Goal: Task Accomplishment & Management: Use online tool/utility

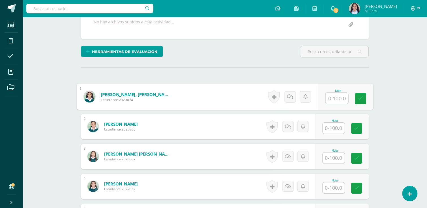
scroll to position [121, 0]
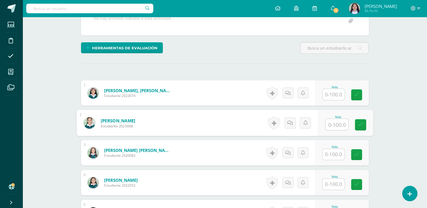
click at [329, 129] on input "text" at bounding box center [336, 124] width 23 height 11
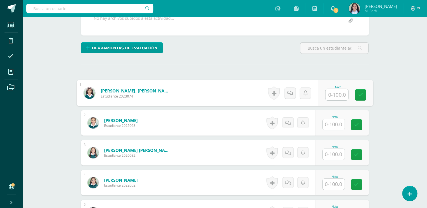
click at [335, 90] on input "text" at bounding box center [336, 94] width 23 height 11
type input "34"
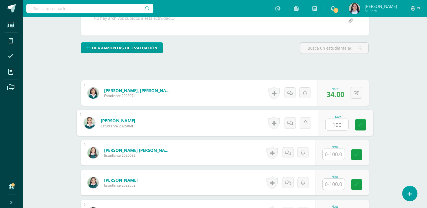
type input "100"
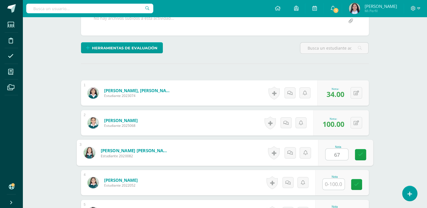
type input "67"
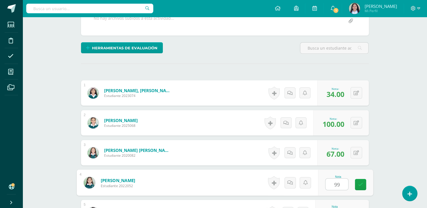
type input "99"
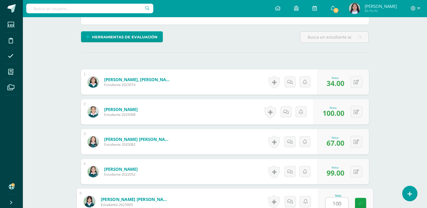
type input "100"
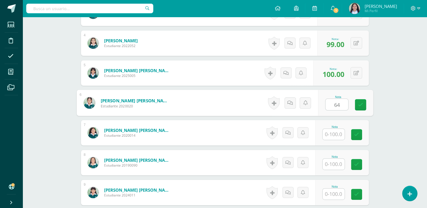
type input "64"
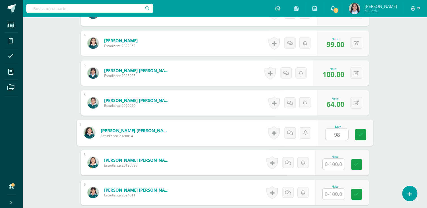
type input "98"
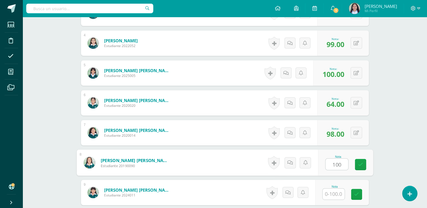
type input "100"
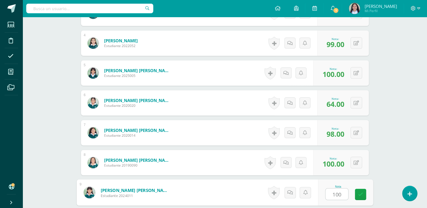
type input "100"
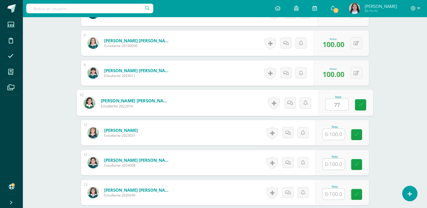
type input "77"
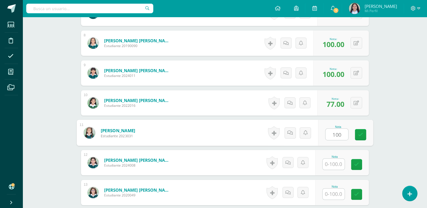
type input "100"
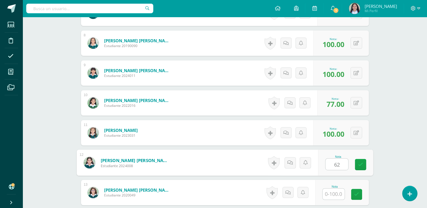
type input "62"
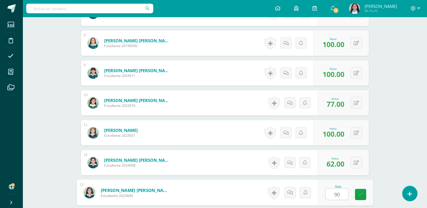
type input "90"
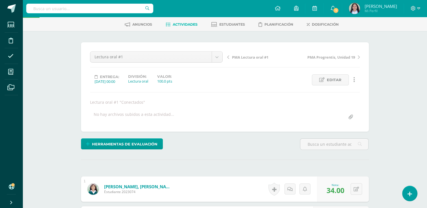
scroll to position [0, 0]
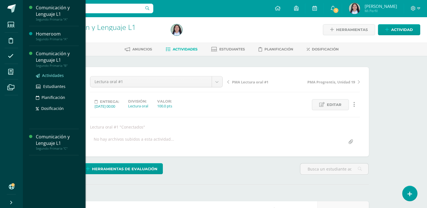
click at [48, 76] on span "Actividades" at bounding box center [53, 75] width 22 height 5
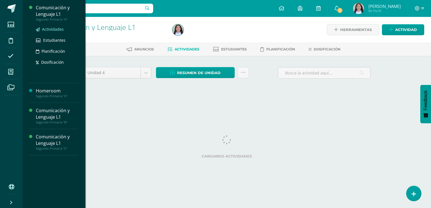
click at [49, 31] on span "Actividades" at bounding box center [53, 29] width 22 height 5
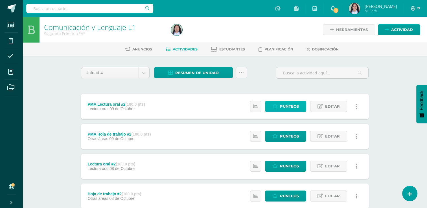
click at [289, 104] on span "Punteos" at bounding box center [289, 106] width 19 height 10
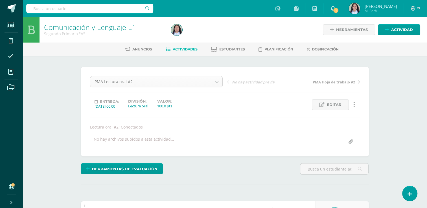
scroll to position [0, 0]
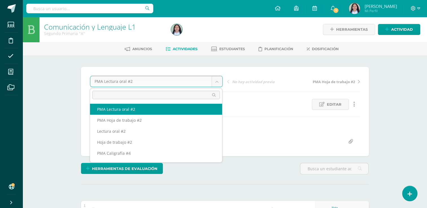
type input "lectu"
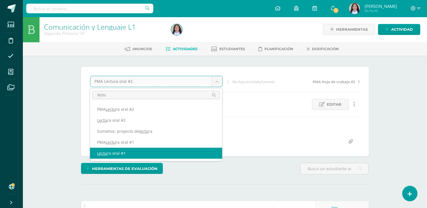
select select "/dashboard/teacher/grade-activity/260917/"
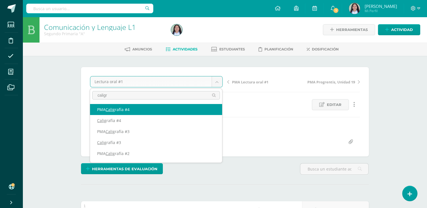
type input "caligra"
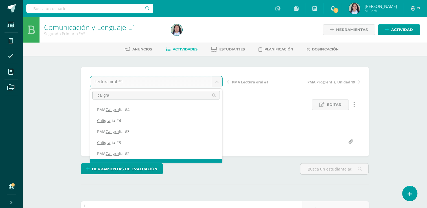
scroll to position [7, 0]
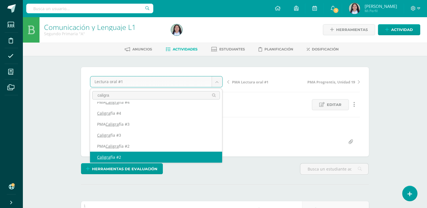
select select "/dashboard/teacher/grade-activity/260845/"
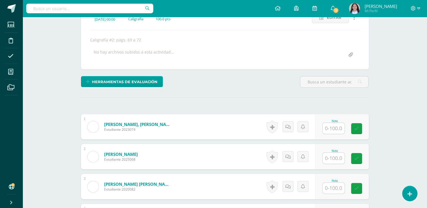
scroll to position [91, 0]
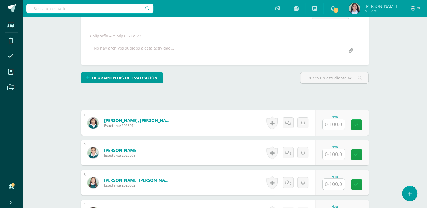
click at [336, 121] on input "text" at bounding box center [334, 124] width 22 height 11
type input "97"
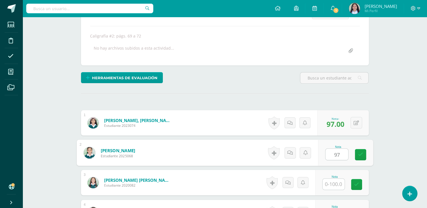
type input "97"
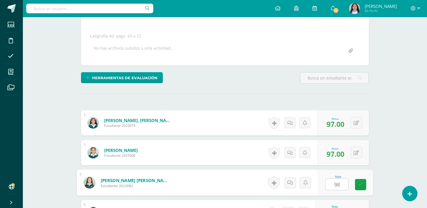
type input "98"
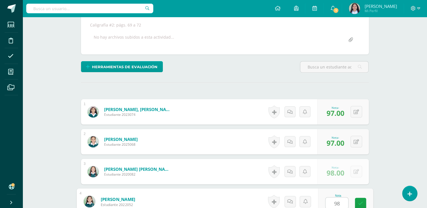
type input "98"
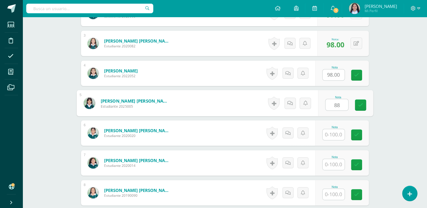
type input "88"
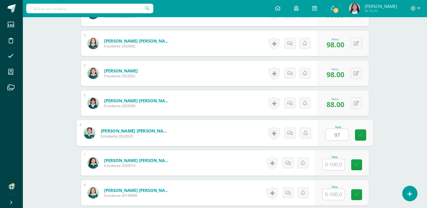
type input "97"
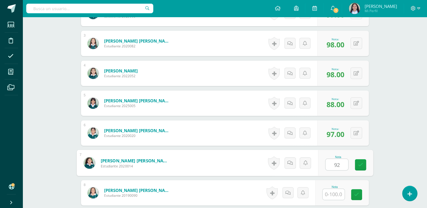
type input "92"
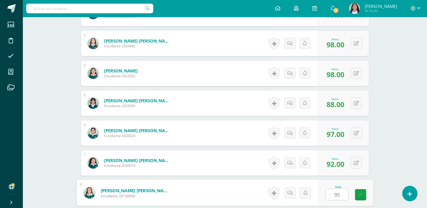
type input "95"
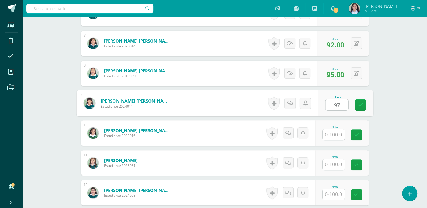
type input "97"
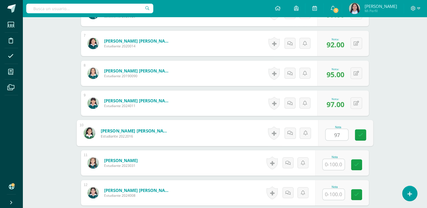
type input "97"
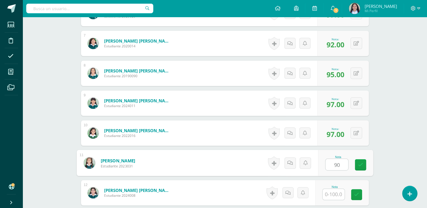
type input "90"
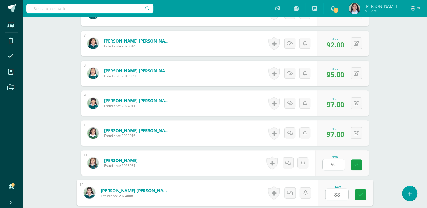
type input "88"
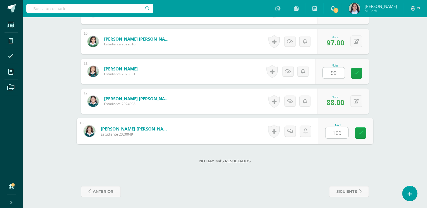
type input "100"
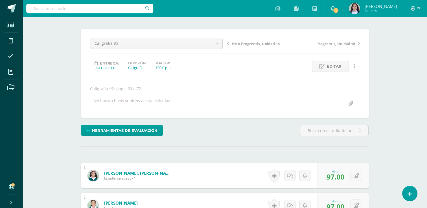
scroll to position [0, 0]
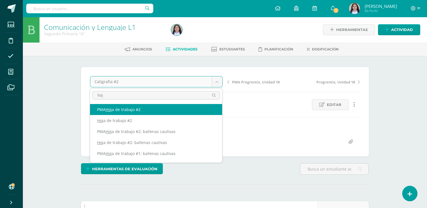
type input "hoja"
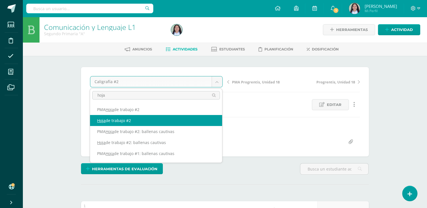
select select "/dashboard/teacher/grade-activity/260878/"
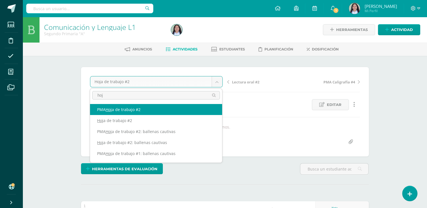
type input "hoja"
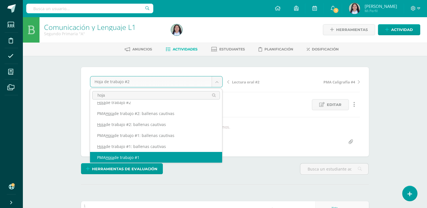
scroll to position [29, 0]
select select "/dashboard/teacher/grade-activity/260872/"
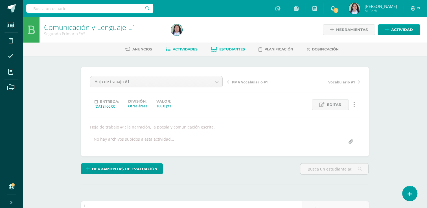
click at [224, 49] on span "Estudiantes" at bounding box center [232, 49] width 26 height 4
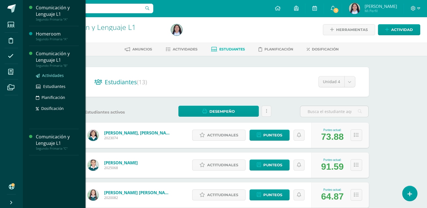
click at [48, 76] on span "Actividades" at bounding box center [53, 75] width 22 height 5
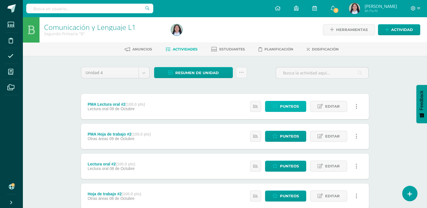
click at [273, 107] on icon at bounding box center [274, 106] width 5 height 5
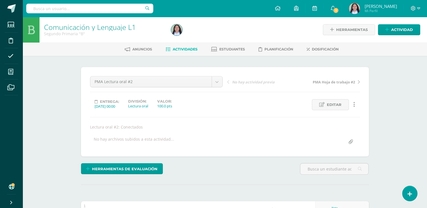
scroll to position [0, 0]
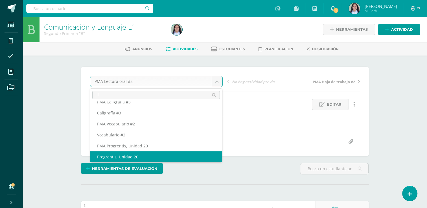
scroll to position [0, 0]
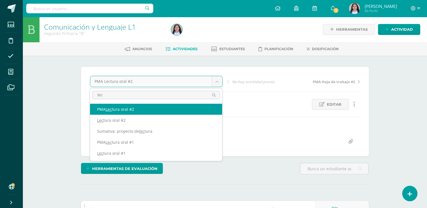
type input "lect"
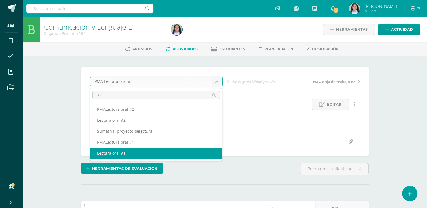
select select "/dashboard/teacher/grade-activity/260916/"
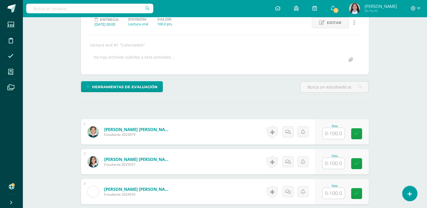
scroll to position [91, 0]
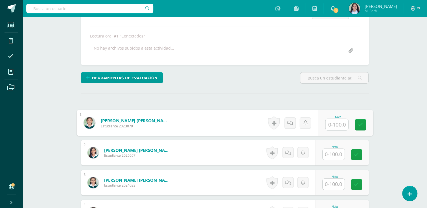
click at [338, 120] on input "text" at bounding box center [336, 124] width 23 height 11
type input "100"
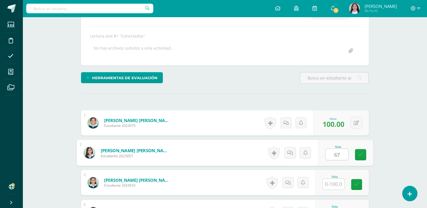
type input "67"
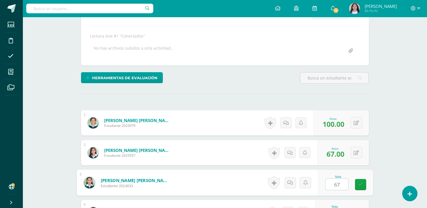
type input "67"
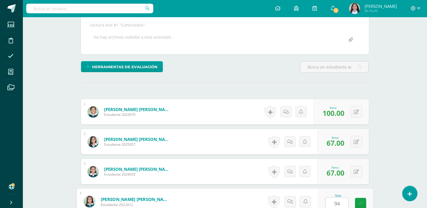
type input "94"
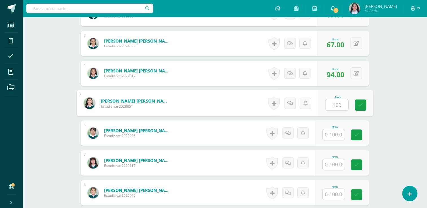
type input "100"
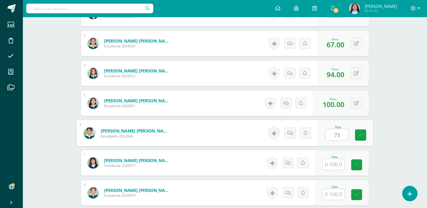
type input "73"
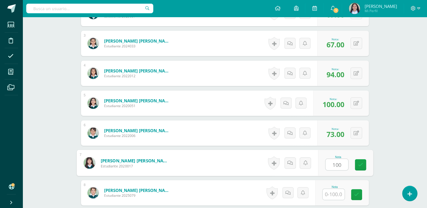
type input "100"
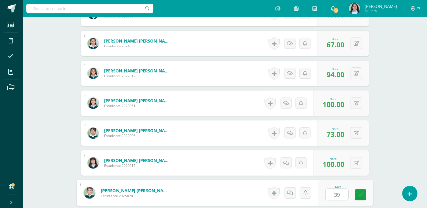
type input "39"
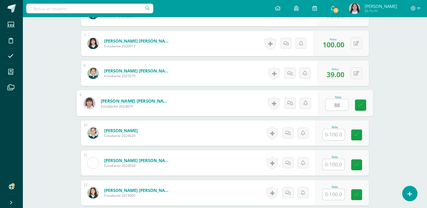
type input "88"
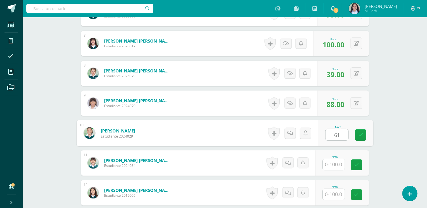
type input "61"
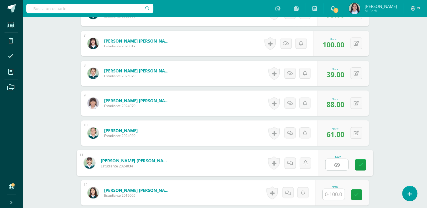
type input "69"
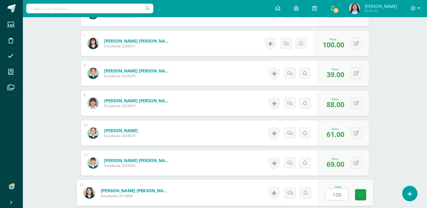
type input "100"
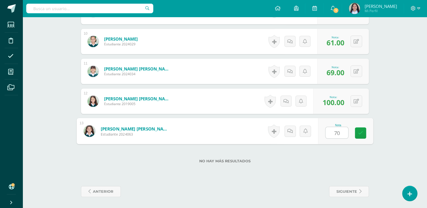
type input "70"
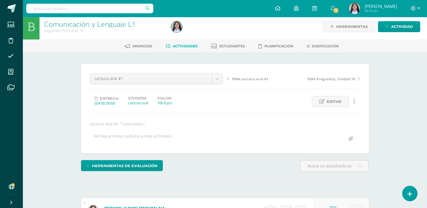
scroll to position [0, 0]
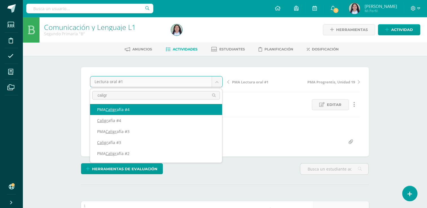
type input "caligra"
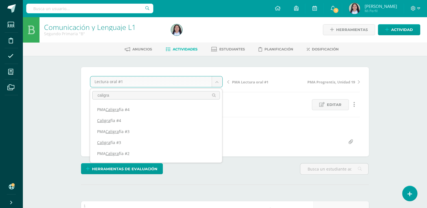
scroll to position [29, 0]
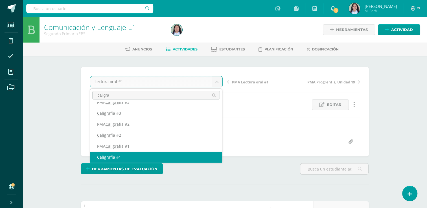
select select "/dashboard/teacher/grade-activity/260841/"
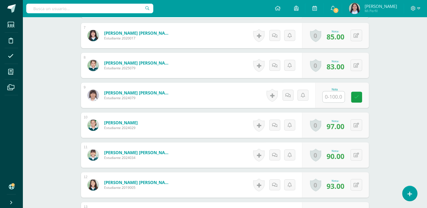
scroll to position [369, 0]
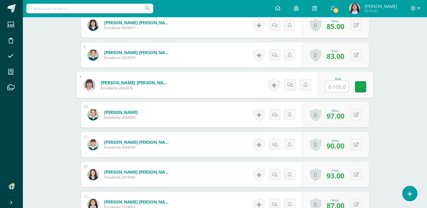
click at [334, 83] on input "text" at bounding box center [336, 86] width 23 height 11
type input "93"
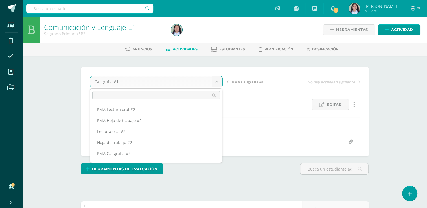
scroll to position [370, 0]
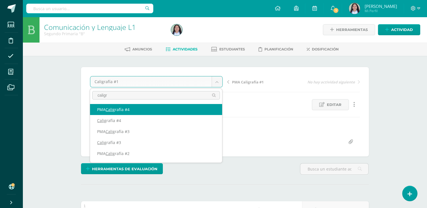
type input "caligra"
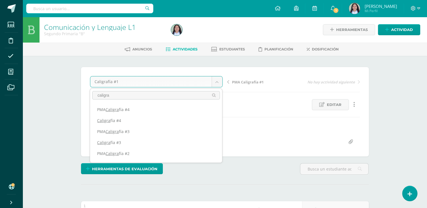
scroll to position [29, 0]
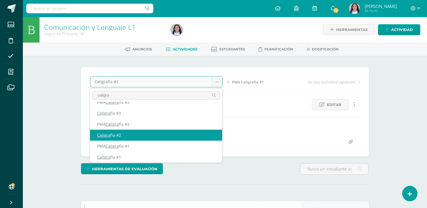
select select "/dashboard/teacher/grade-activity/260844/"
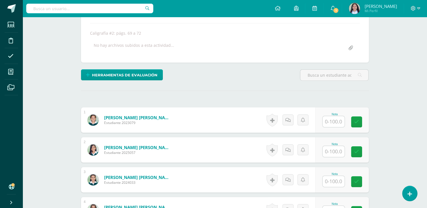
scroll to position [102, 0]
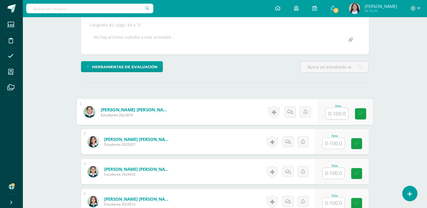
click at [336, 113] on input "text" at bounding box center [336, 113] width 23 height 11
type input "88"
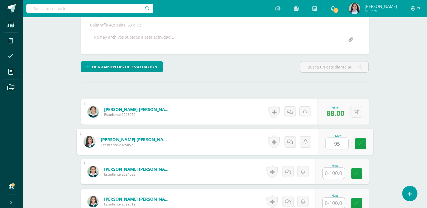
type input "95"
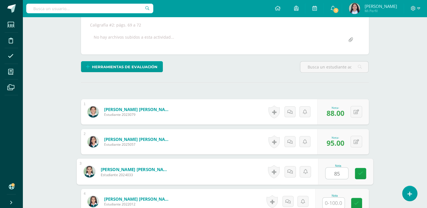
type input "85"
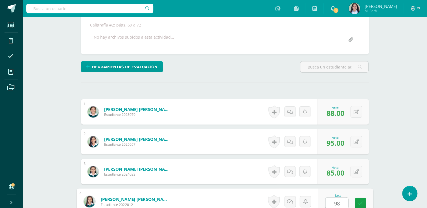
type input "98"
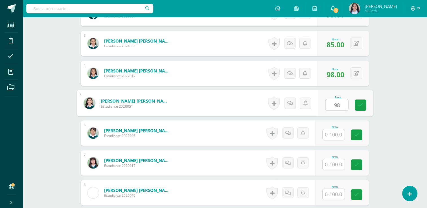
type input "98"
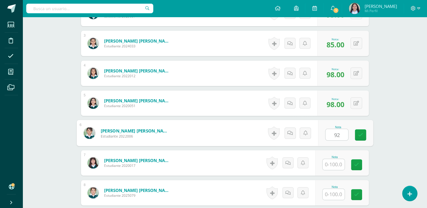
type input "92"
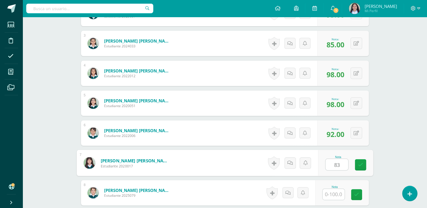
type input "83"
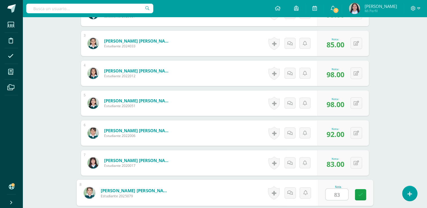
type input "83"
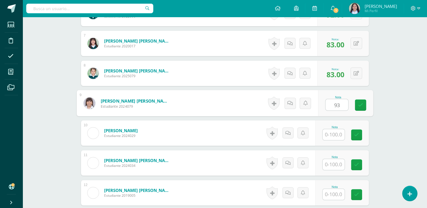
type input "93"
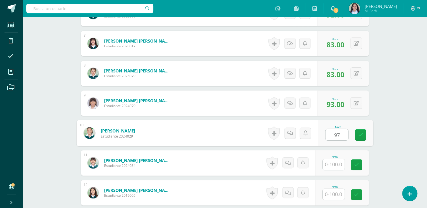
type input "97"
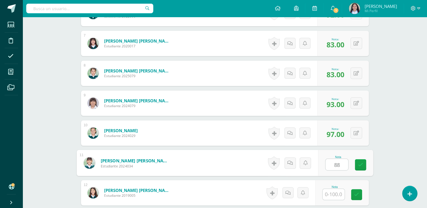
type input "88"
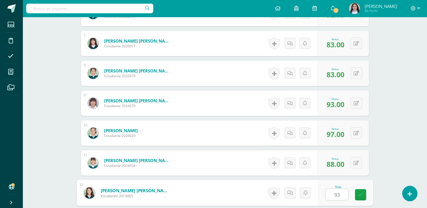
type input "93"
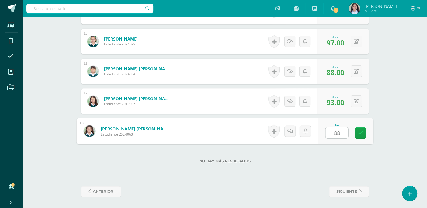
type input "88"
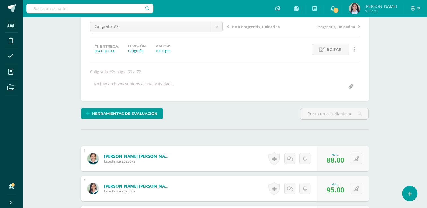
scroll to position [0, 0]
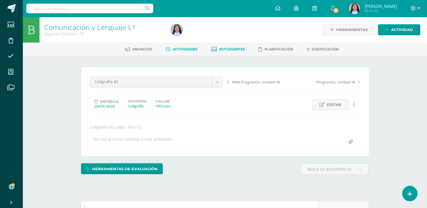
click at [233, 49] on span "Estudiantes" at bounding box center [232, 49] width 26 height 4
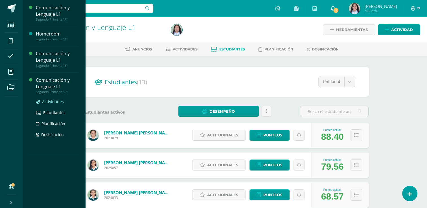
click at [49, 101] on span "Actividades" at bounding box center [53, 101] width 22 height 5
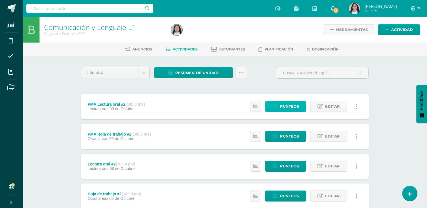
click at [282, 105] on span "Punteos" at bounding box center [289, 106] width 19 height 10
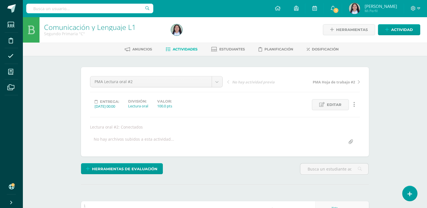
scroll to position [0, 0]
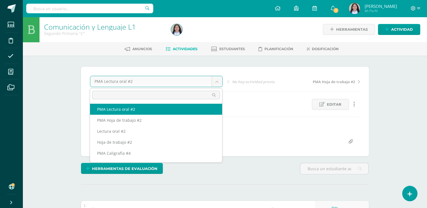
type input "lectura"
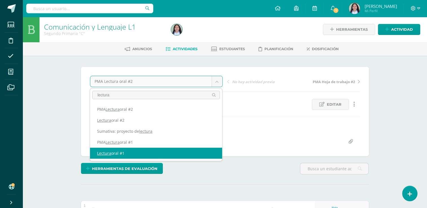
select select "/dashboard/teacher/grade-activity/260915/"
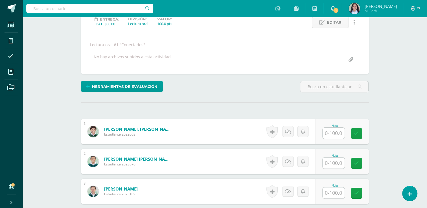
scroll to position [84, 0]
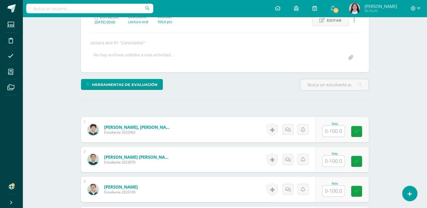
click at [336, 132] on input "text" at bounding box center [334, 131] width 22 height 11
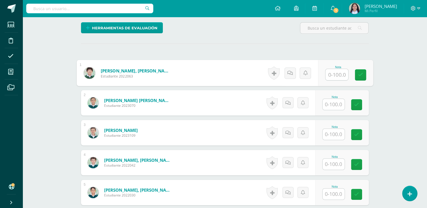
scroll to position [147, 0]
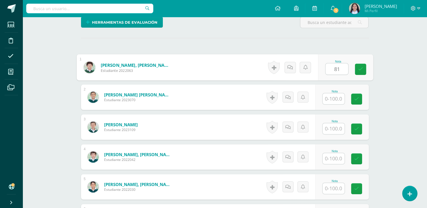
type input "81"
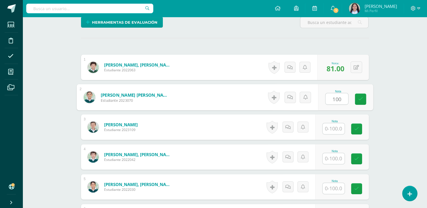
type input "100"
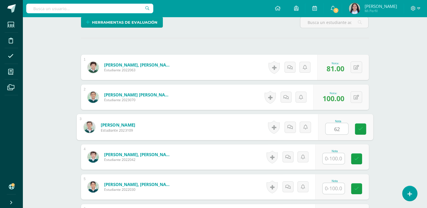
type input "62"
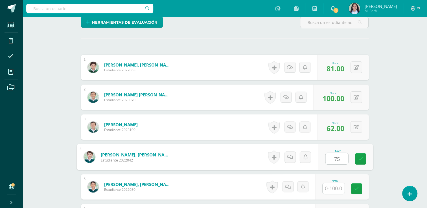
type input "75"
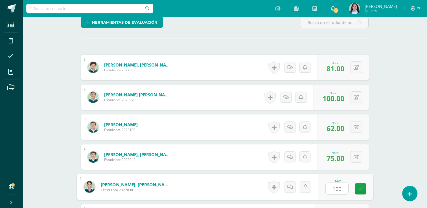
type input "100"
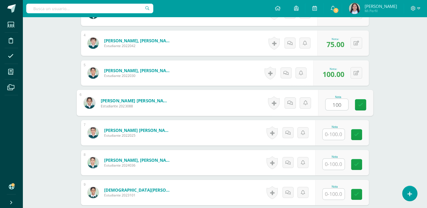
type input "100"
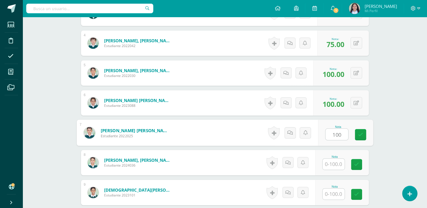
type input "100"
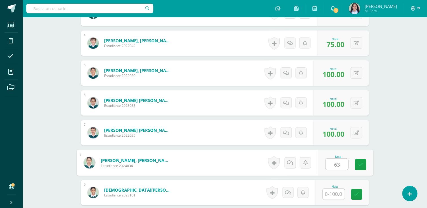
type input "63"
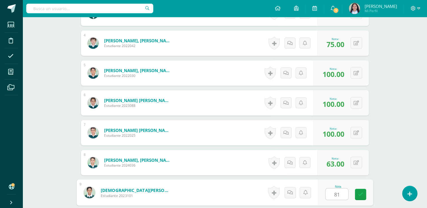
type input "81"
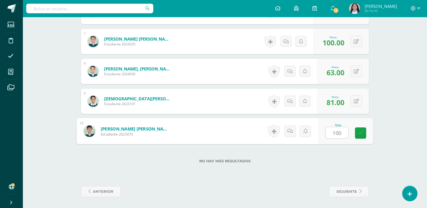
type input "100"
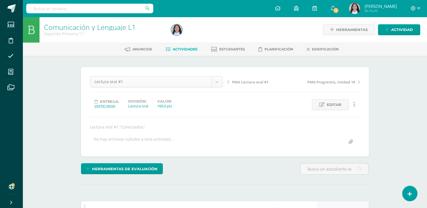
scroll to position [150, 0]
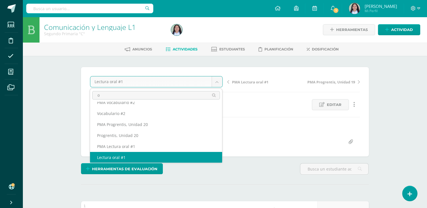
scroll to position [0, 0]
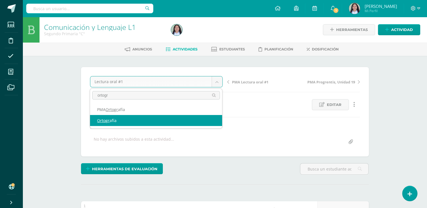
type input "ortogr"
select select "/dashboard/teacher/grade-activity/260864/"
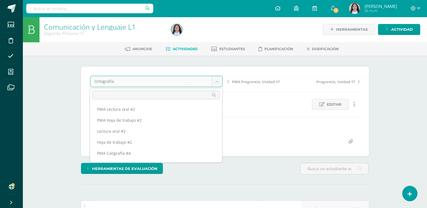
scroll to position [326, 0]
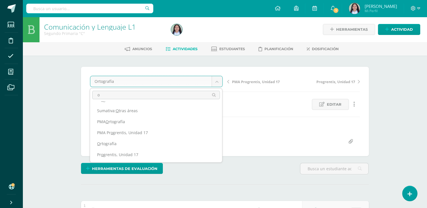
scroll to position [0, 0]
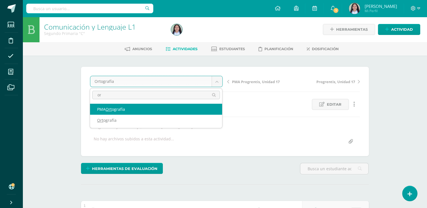
type input "o"
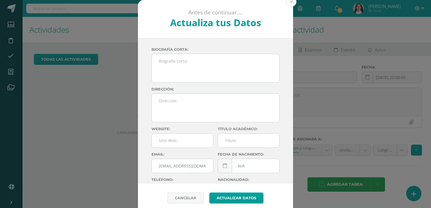
click at [290, 3] on button at bounding box center [291, 2] width 10 height 10
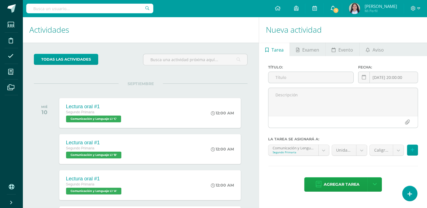
click at [338, 8] on span "1" at bounding box center [336, 10] width 6 height 6
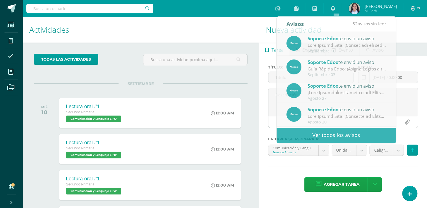
click at [247, 90] on div "SEPTIEMBRE MIÉ 10 Lectura oral #1 Segundo Primaria Comunicación y Lenguaje L1 '…" at bounding box center [141, 106] width 214 height 45
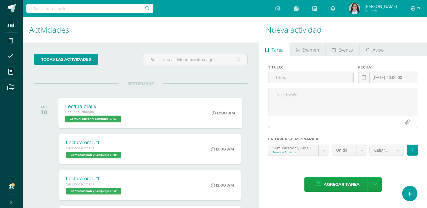
click at [114, 120] on span "Comunicación y Lenguaje L1 'C'" at bounding box center [93, 119] width 56 height 7
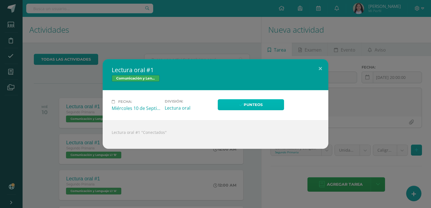
click at [255, 106] on link "Punteos" at bounding box center [251, 104] width 66 height 11
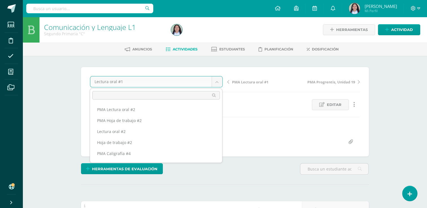
scroll to position [150, 0]
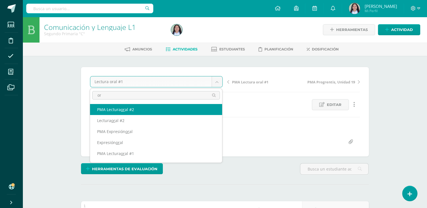
type input "o"
type input "cali"
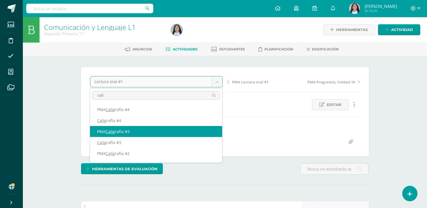
scroll to position [29, 0]
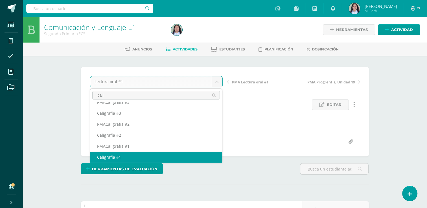
select select "/dashboard/teacher/grade-activity/260840/"
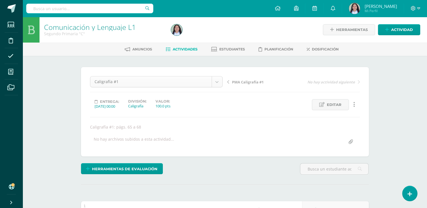
scroll to position [360, 0]
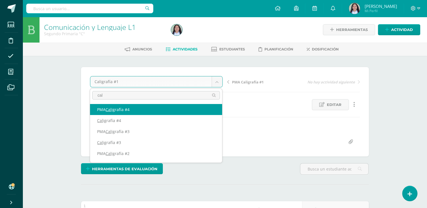
type input "cali"
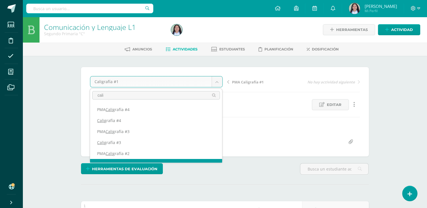
scroll to position [7, 0]
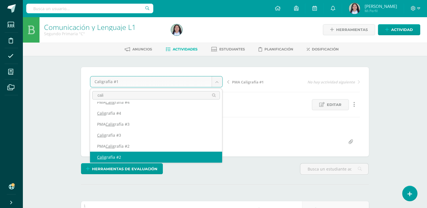
select select "/dashboard/teacher/grade-activity/260843/"
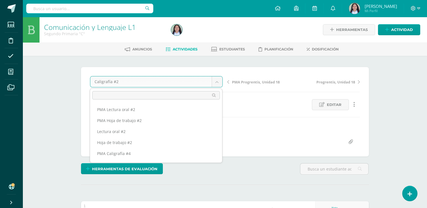
scroll to position [271, 0]
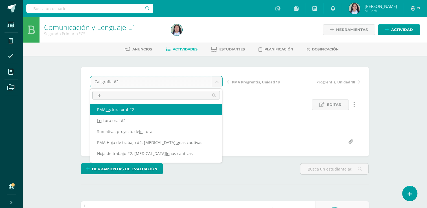
type input "lec"
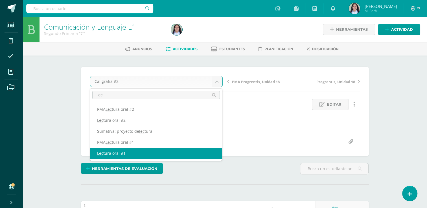
select select "/dashboard/teacher/grade-activity/260915/"
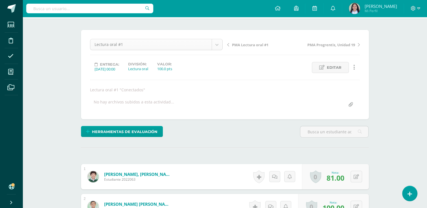
scroll to position [150, 0]
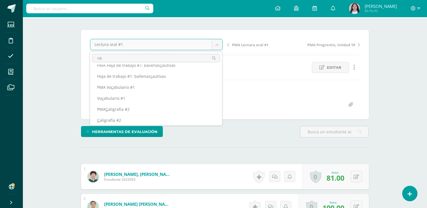
scroll to position [0, 0]
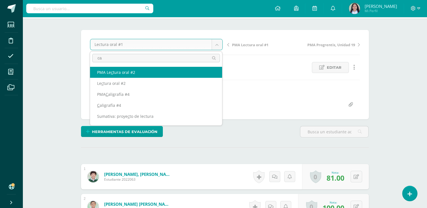
type input "cal"
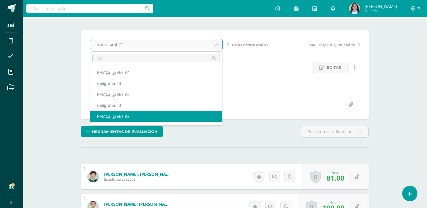
scroll to position [7, 0]
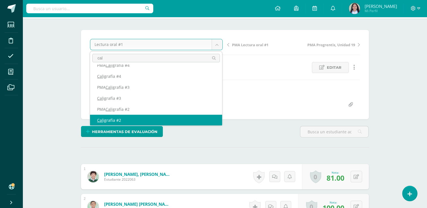
select select "/dashboard/teacher/grade-activity/260843/"
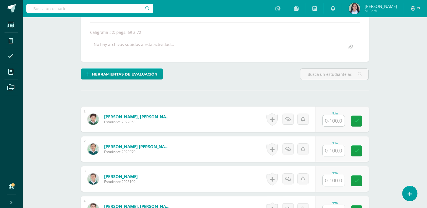
scroll to position [99, 0]
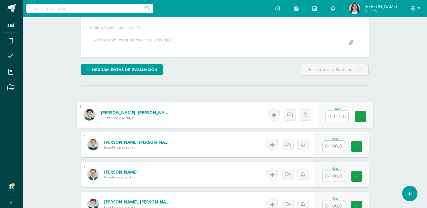
click at [339, 118] on input "text" at bounding box center [336, 116] width 23 height 11
type input "92"
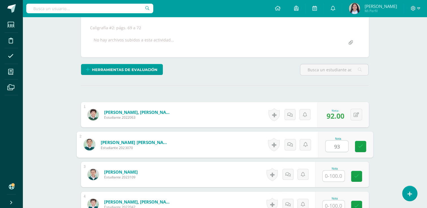
type input "93"
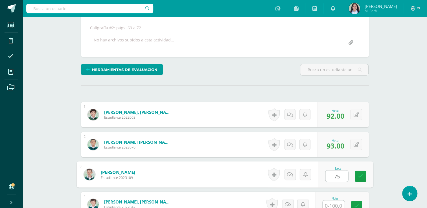
type input "75"
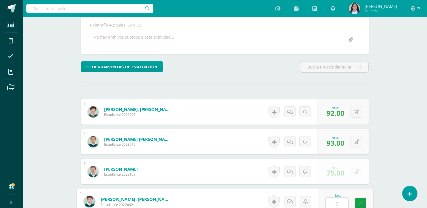
type input "0"
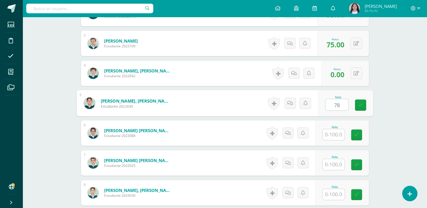
type input "78"
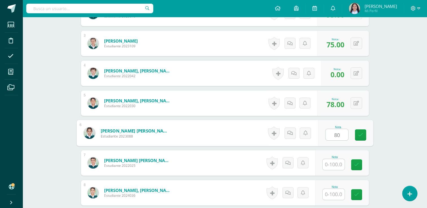
type input "80"
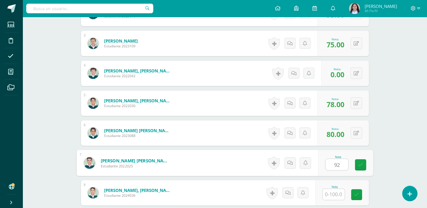
type input "92"
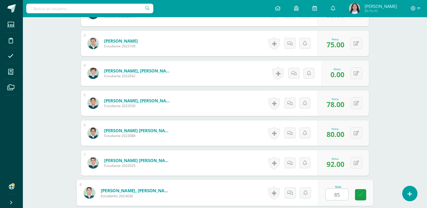
type input "85"
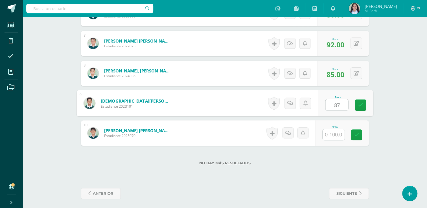
type input "87"
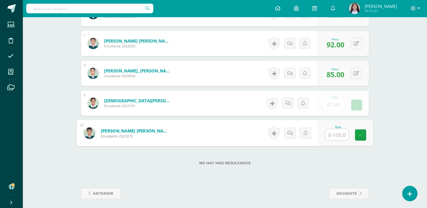
type input "9"
type input "68"
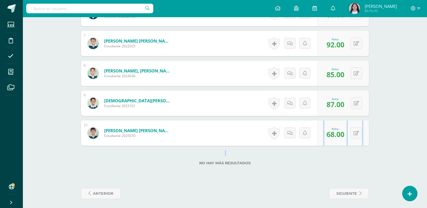
drag, startPoint x: 423, startPoint y: 146, endPoint x: 431, endPoint y: 120, distance: 27.6
drag, startPoint x: 431, startPoint y: 120, endPoint x: 419, endPoint y: 157, distance: 39.7
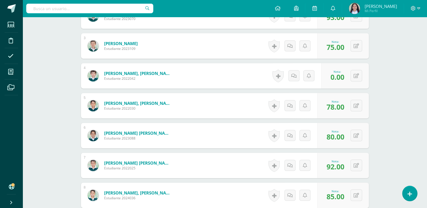
scroll to position [226, 0]
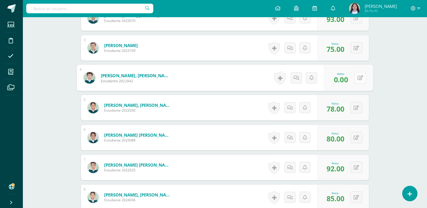
click at [357, 81] on button at bounding box center [360, 78] width 12 height 12
click at [344, 80] on icon at bounding box center [345, 79] width 5 height 5
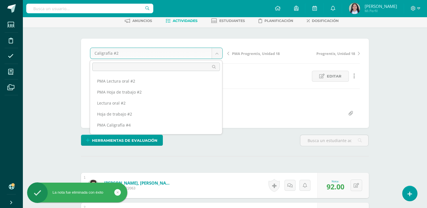
scroll to position [271, 0]
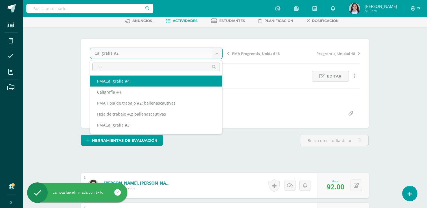
type input "cal"
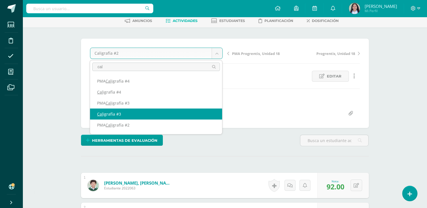
scroll to position [29, 0]
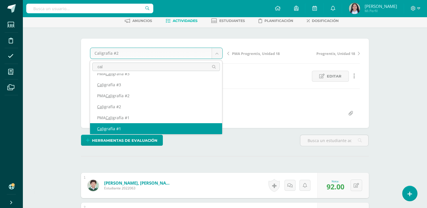
select select "/dashboard/teacher/grade-activity/260840/"
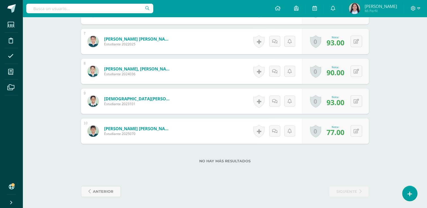
scroll to position [242, 0]
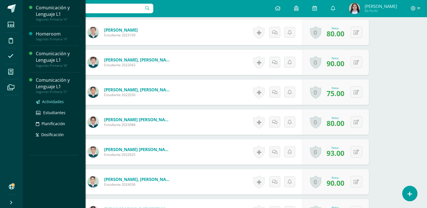
click at [54, 100] on span "Actividades" at bounding box center [53, 101] width 22 height 5
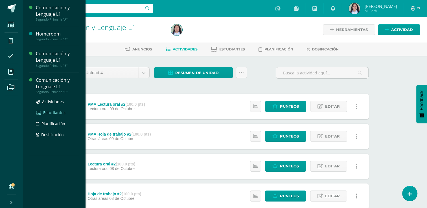
click at [58, 111] on span "Estudiantes" at bounding box center [54, 112] width 22 height 5
